Goal: Task Accomplishment & Management: Complete application form

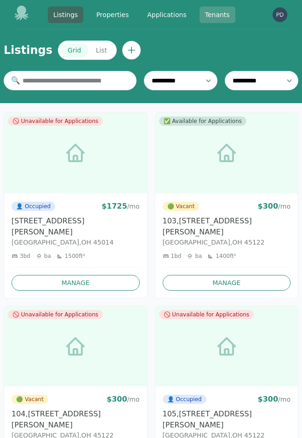
click at [202, 14] on link "Tenants" at bounding box center [218, 14] width 36 height 17
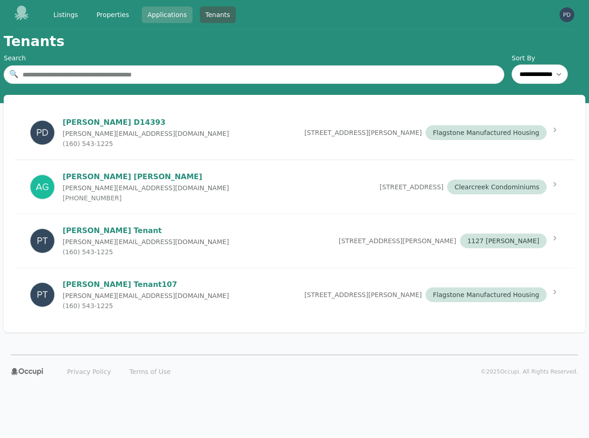
click at [172, 16] on link "Applications" at bounding box center [167, 14] width 51 height 17
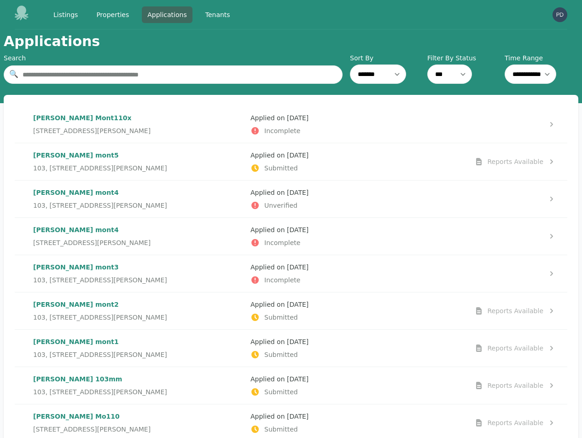
click at [188, 161] on div "[PERSON_NAME] mont5 [STREET_ADDRESS][PERSON_NAME]" at bounding box center [138, 162] width 210 height 22
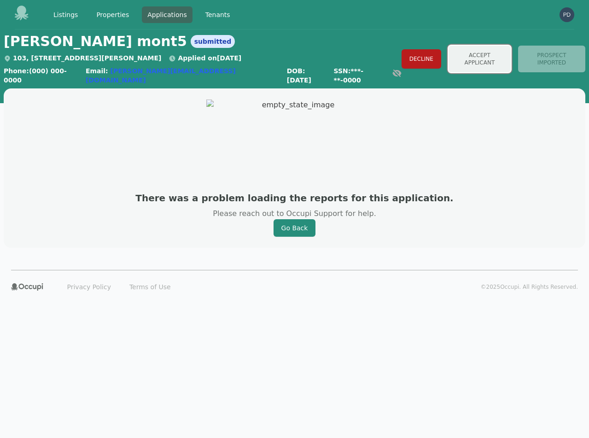
click at [302, 58] on button "Accept Applicant" at bounding box center [479, 59] width 62 height 27
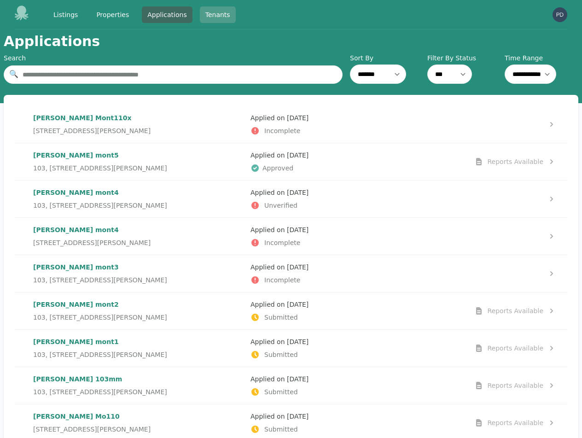
click at [217, 14] on link "Tenants" at bounding box center [218, 14] width 36 height 17
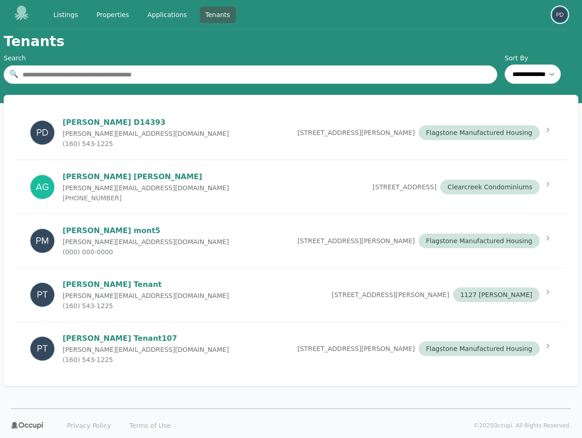
click at [302, 17] on img "button" at bounding box center [559, 14] width 15 height 15
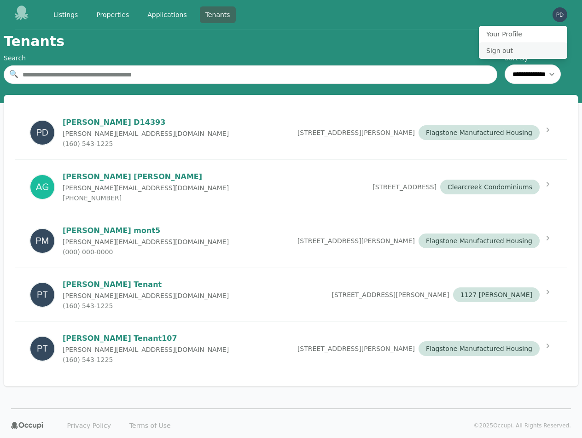
click at [302, 54] on button "Sign out" at bounding box center [523, 50] width 88 height 17
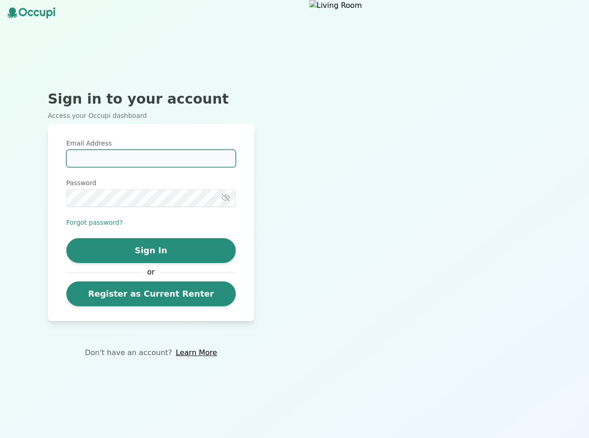
click at [144, 160] on input "Email Address" at bounding box center [150, 158] width 169 height 17
type input "**********"
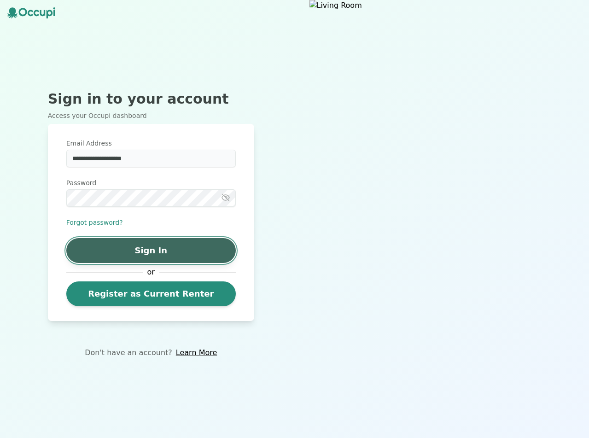
click at [157, 252] on button "Sign In" at bounding box center [150, 250] width 169 height 25
